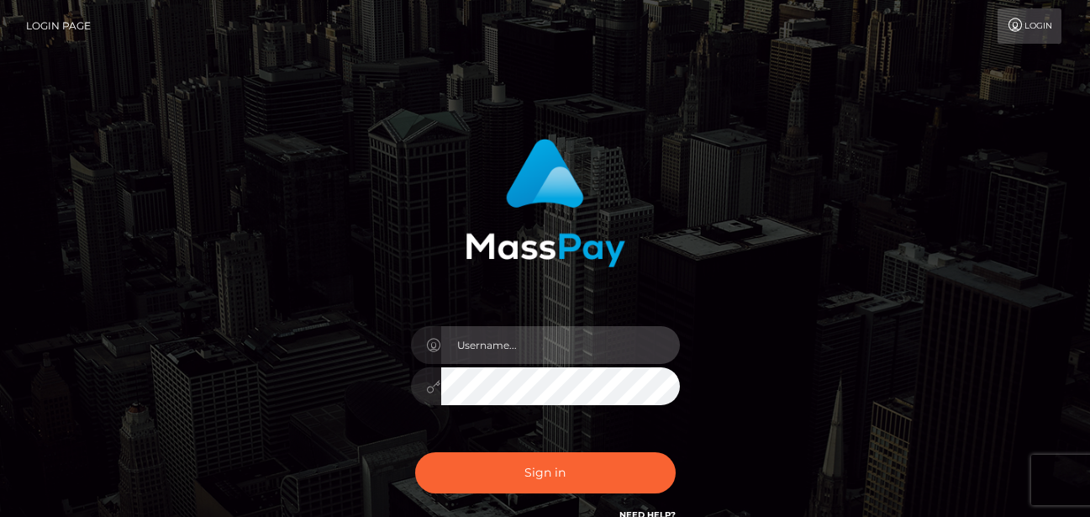
click at [485, 344] on input "text" at bounding box center [560, 345] width 239 height 38
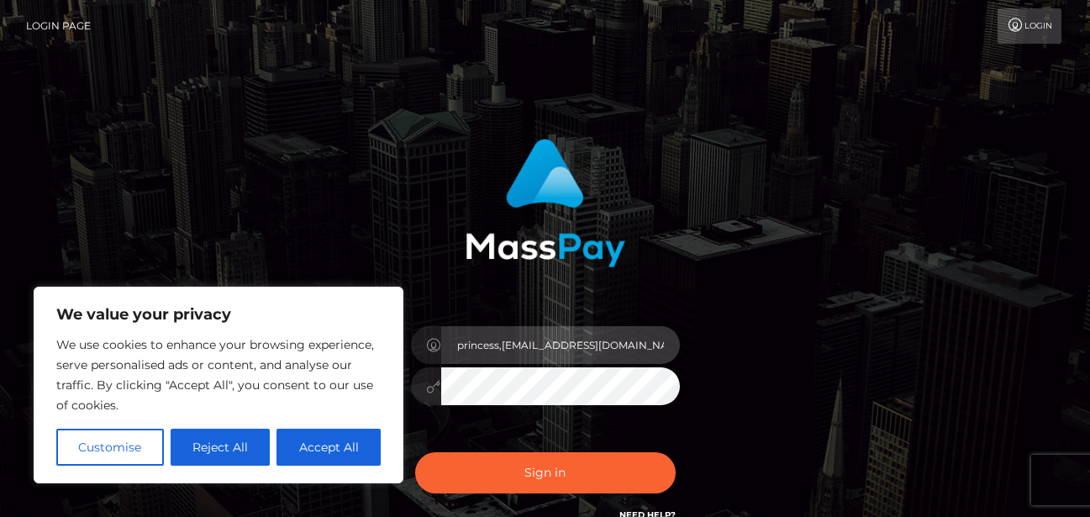
type input "princess,kalinda@yahoo.com"
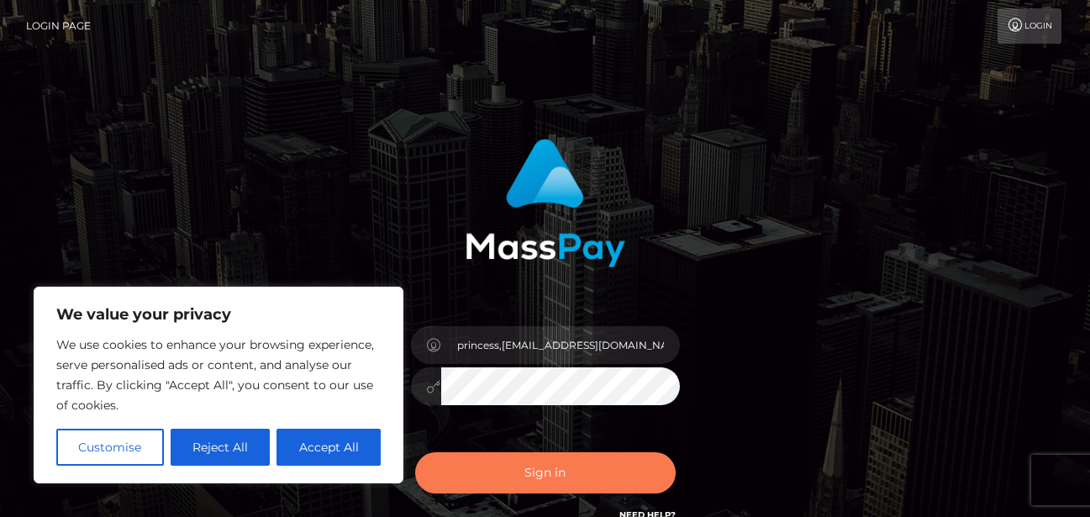
click at [544, 472] on button "Sign in" at bounding box center [545, 472] width 260 height 41
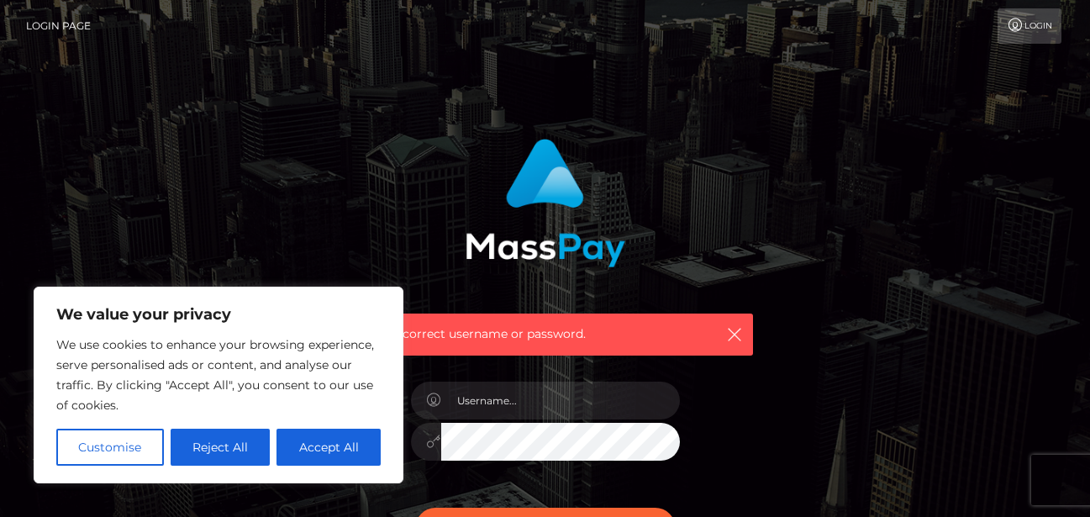
click at [373, 93] on div "Incorrect username or password." at bounding box center [545, 367] width 1090 height 735
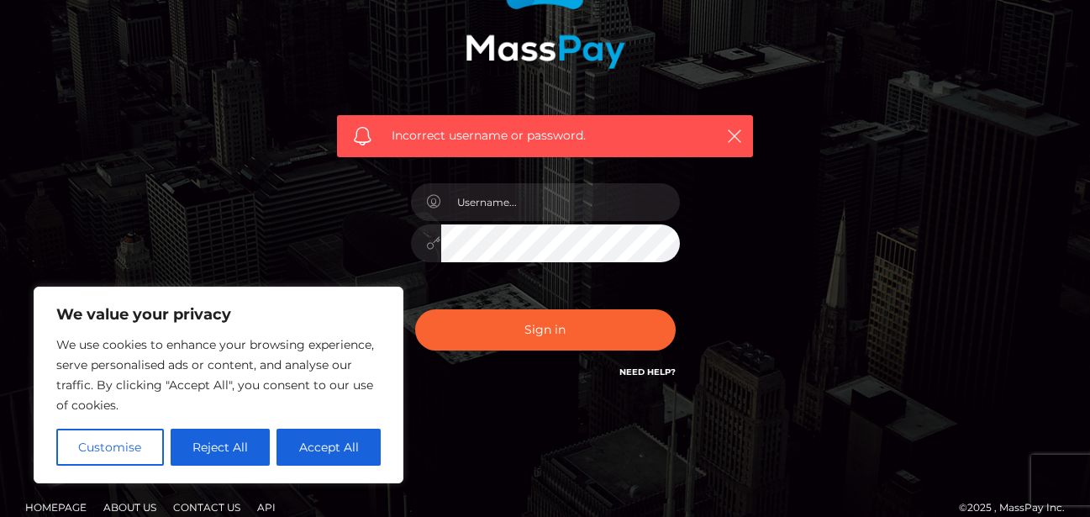
scroll to position [218, 0]
